Goal: Find specific page/section: Find specific page/section

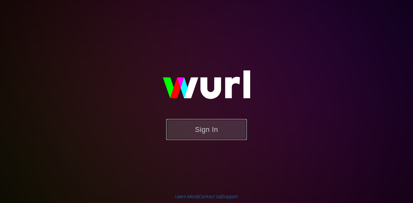
click at [203, 132] on button "Sign In" at bounding box center [206, 129] width 81 height 21
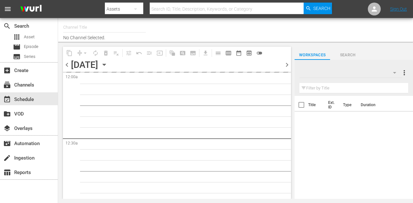
type input "Weihnachtskino (1871)"
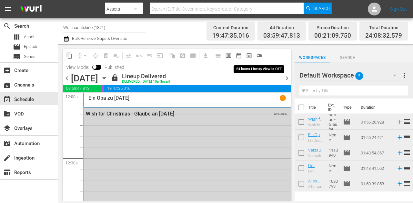
click at [263, 51] on span "toggle_off" at bounding box center [259, 56] width 10 height 10
click at [262, 56] on span "toggle_off" at bounding box center [259, 56] width 6 height 6
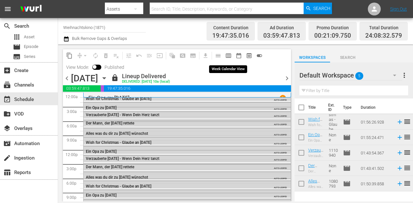
click at [231, 55] on span "calendar_view_week_outlined" at bounding box center [228, 56] width 6 height 6
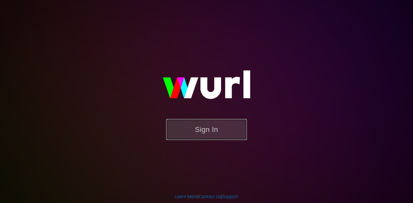
click at [202, 125] on button "Sign In" at bounding box center [206, 129] width 81 height 21
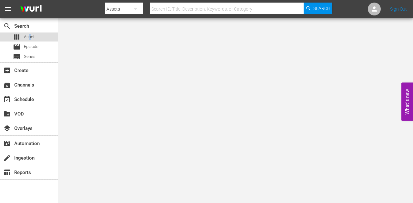
click at [30, 35] on span "Asset" at bounding box center [29, 37] width 11 height 6
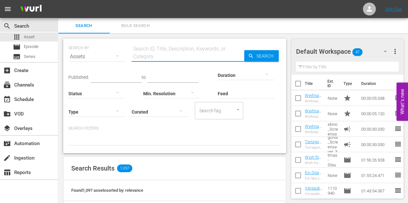
click at [144, 56] on input "text" at bounding box center [187, 56] width 112 height 15
paste input "GalloWWalkers"
click at [146, 57] on input "GalloWWalkers" at bounding box center [187, 56] width 112 height 15
drag, startPoint x: 171, startPoint y: 56, endPoint x: 150, endPoint y: 56, distance: 21.3
click at [150, 56] on input "Gallo WWalkers" at bounding box center [187, 56] width 112 height 15
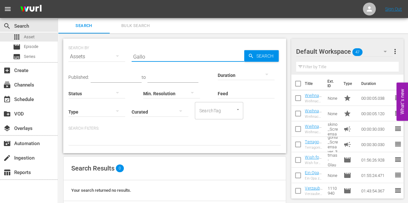
type input "Gall"
click at [148, 58] on input "Gall" at bounding box center [187, 56] width 112 height 15
